Goal: Task Accomplishment & Management: Use online tool/utility

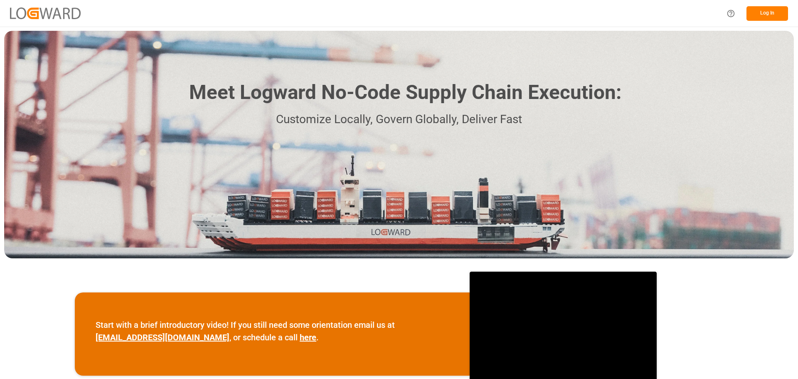
click at [761, 14] on button "Log In" at bounding box center [767, 13] width 42 height 15
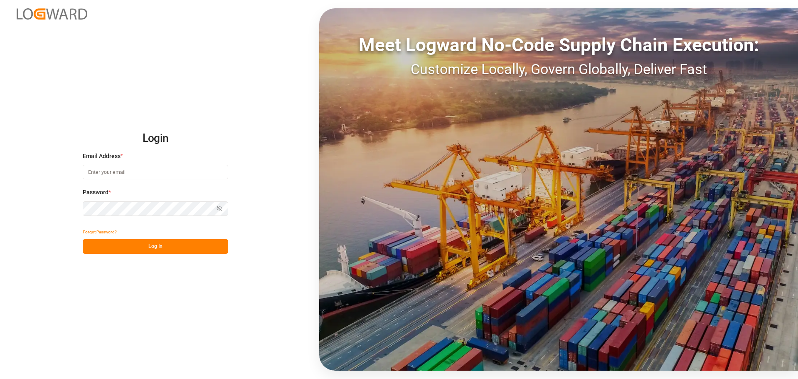
type input "[EMAIL_ADDRESS][PERSON_NAME][DOMAIN_NAME]"
click at [145, 244] on button "Log In" at bounding box center [155, 246] width 145 height 15
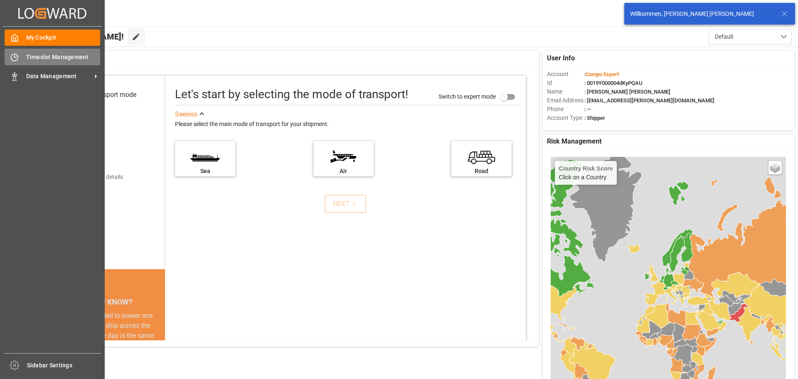
click at [33, 56] on span "Timeslot Management" at bounding box center [63, 57] width 74 height 9
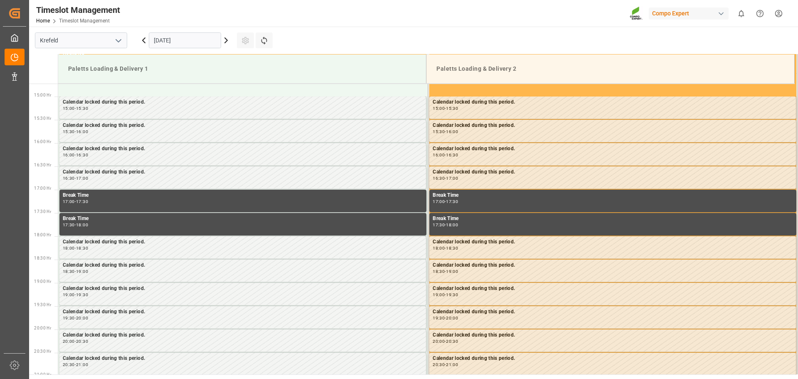
scroll to position [693, 0]
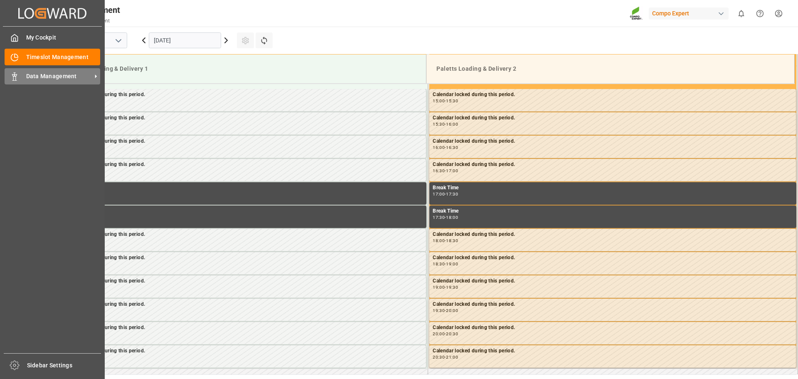
click at [37, 76] on span "Data Management" at bounding box center [59, 76] width 66 height 9
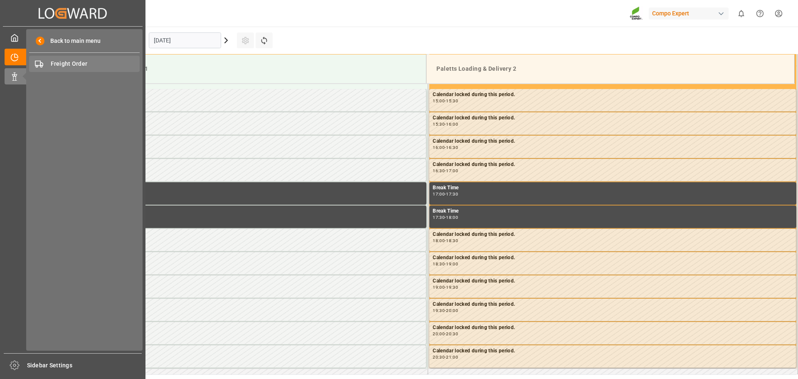
click at [61, 59] on div "Freight Order Freight Order" at bounding box center [84, 64] width 111 height 16
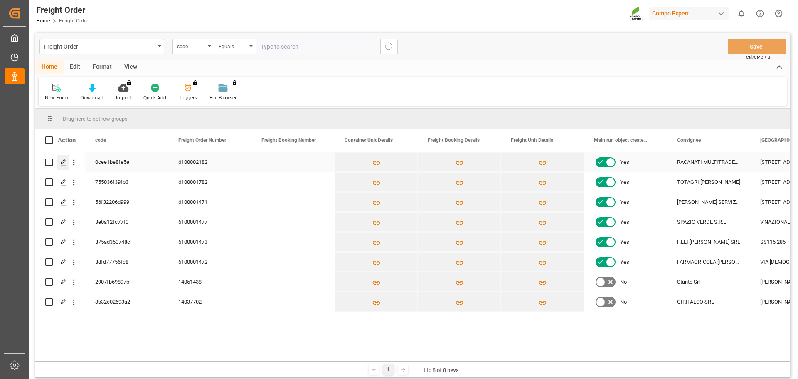
click at [66, 162] on icon "Press SPACE to select this row." at bounding box center [63, 162] width 7 height 7
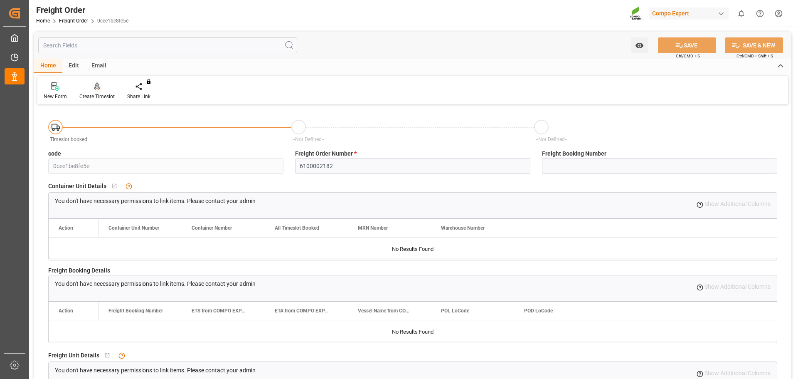
click at [96, 89] on icon at bounding box center [97, 86] width 6 height 8
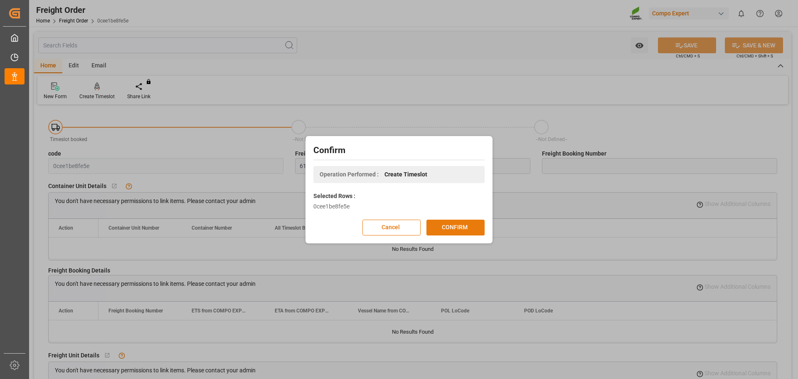
click at [438, 225] on button "CONFIRM" at bounding box center [455, 227] width 58 height 16
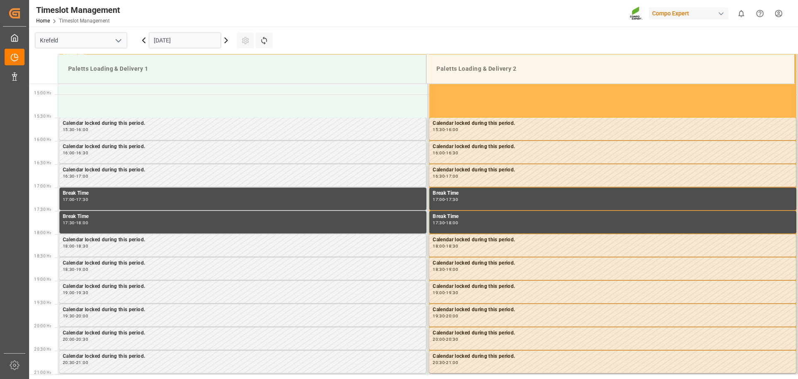
scroll to position [693, 0]
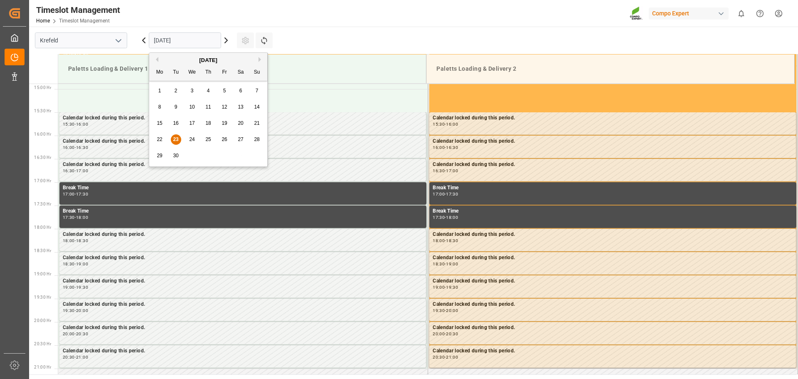
click at [189, 45] on input "[DATE]" at bounding box center [185, 40] width 72 height 16
click at [224, 140] on span "26" at bounding box center [223, 139] width 5 height 6
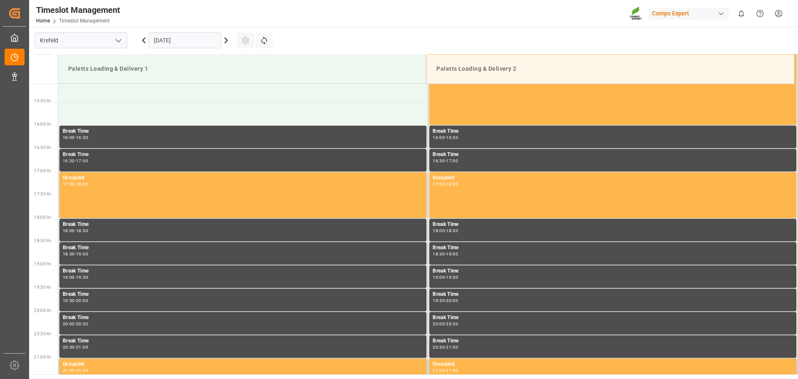
scroll to position [702, 0]
click at [106, 113] on td at bounding box center [243, 114] width 370 height 23
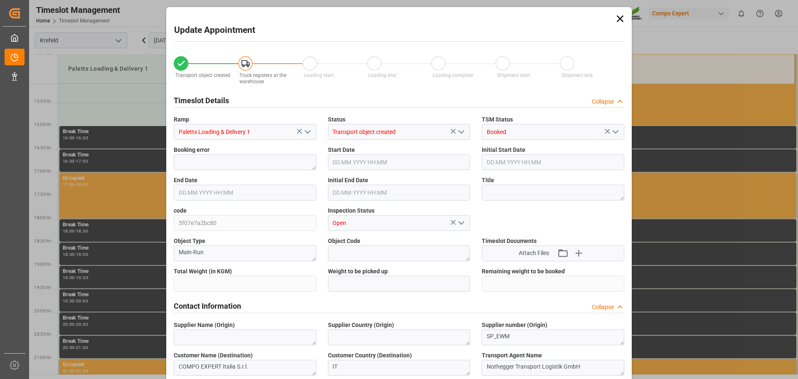
type input "27324"
type input "0"
type input "[DATE] 15:30"
type input "[DATE] 16:00"
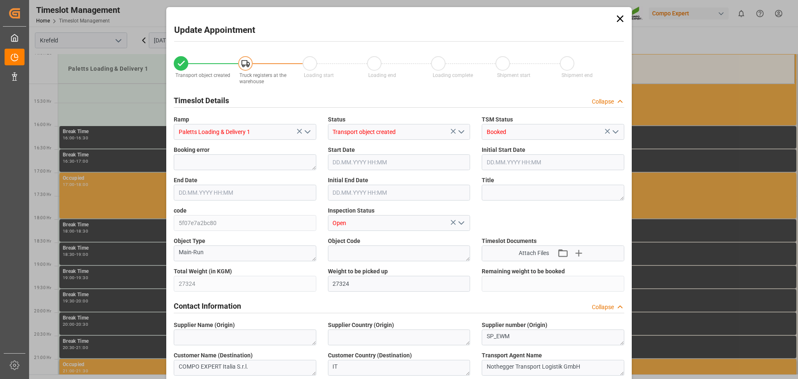
type input "[DATE] 15:16"
type input "[DATE] 16:02"
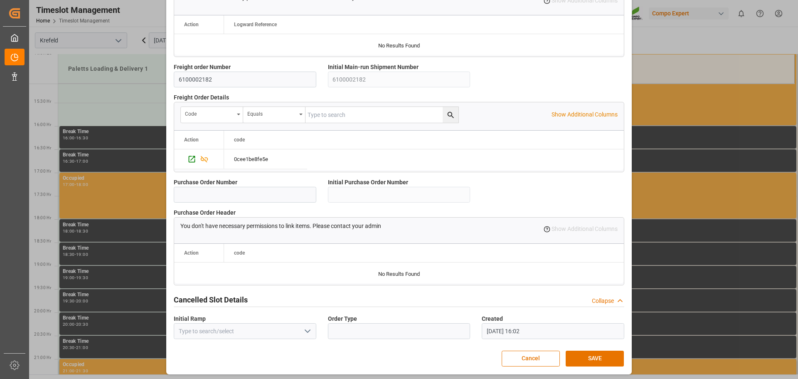
scroll to position [715, 0]
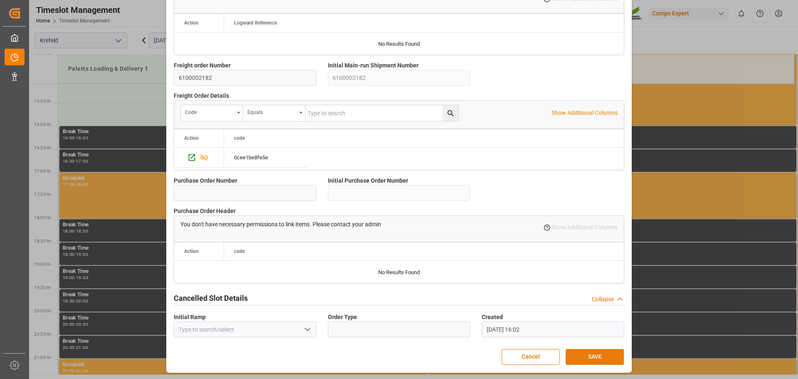
click at [583, 352] on button "SAVE" at bounding box center [595, 357] width 58 height 16
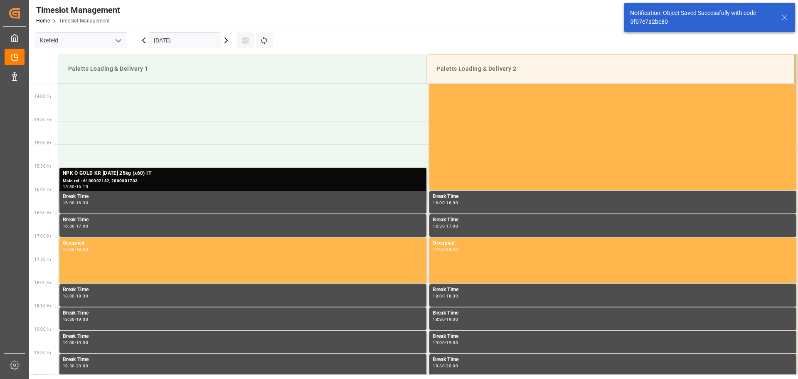
scroll to position [646, 0]
